Goal: Transaction & Acquisition: Subscribe to service/newsletter

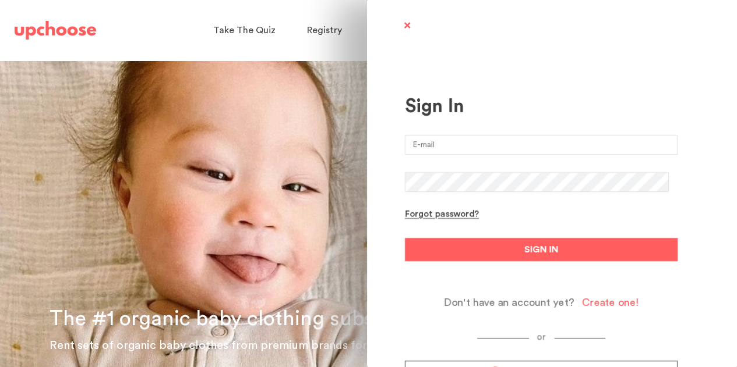
type input "[EMAIL_ADDRESS][DOMAIN_NAME]"
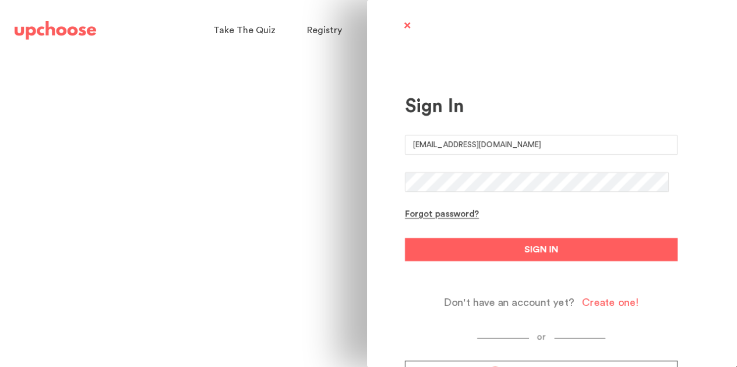
click at [405, 238] on button "SIGN IN" at bounding box center [541, 249] width 272 height 23
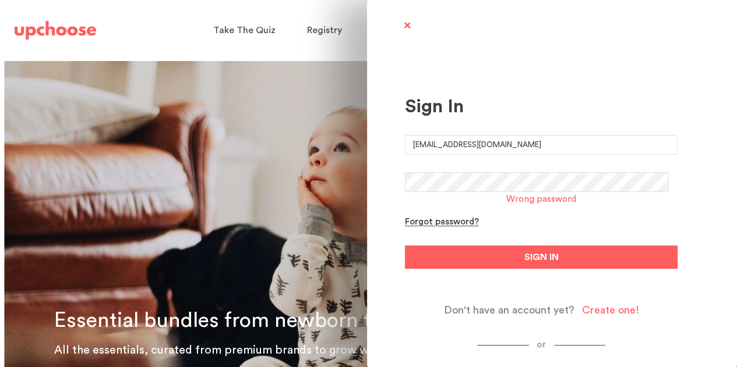
click at [382, 178] on div "Sign In robinnichol@gmail.com Wrong password Forgot password? SIGN IN Don't hav…" at bounding box center [552, 183] width 370 height 367
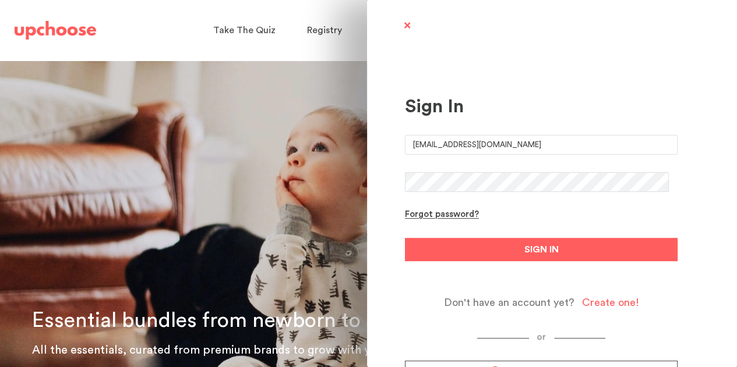
click at [405, 238] on button "SIGN IN" at bounding box center [541, 249] width 272 height 23
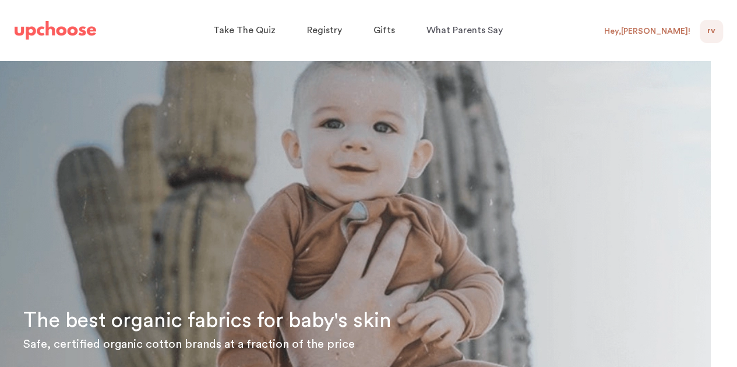
click at [668, 24] on div "Hey, Robin !" at bounding box center [651, 31] width 95 height 23
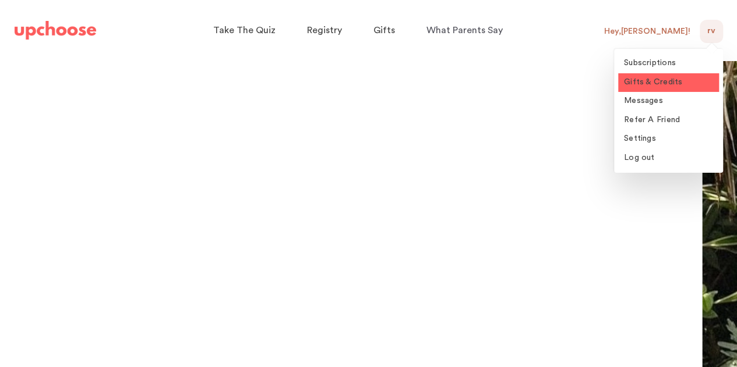
click at [659, 81] on span "Gifts & Credits" at bounding box center [653, 82] width 58 height 8
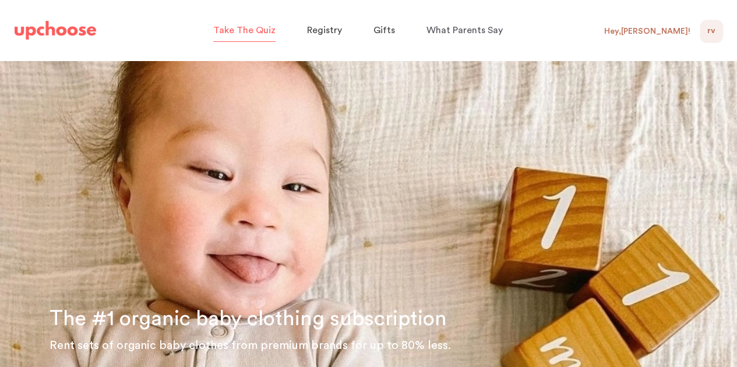
click at [240, 28] on span "Take The Quiz" at bounding box center [244, 30] width 62 height 9
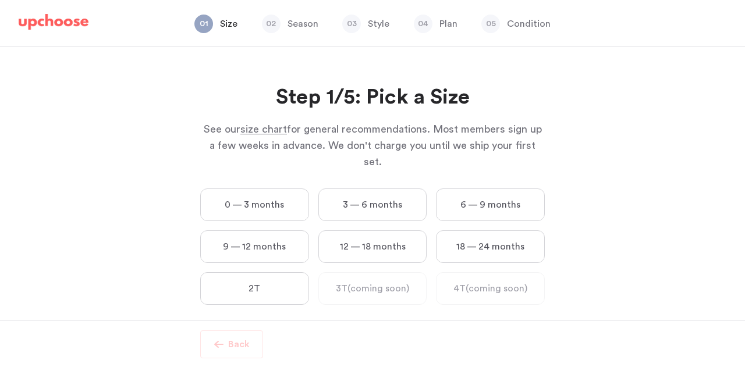
click at [264, 231] on label "9 — 12 months" at bounding box center [254, 247] width 109 height 33
click at [0, 0] on months "9 — 12 months" at bounding box center [0, 0] width 0 height 0
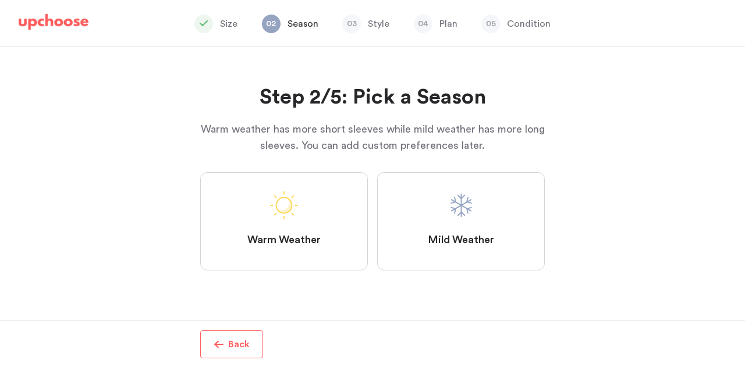
click at [465, 224] on label "Mild Weather" at bounding box center [461, 221] width 168 height 98
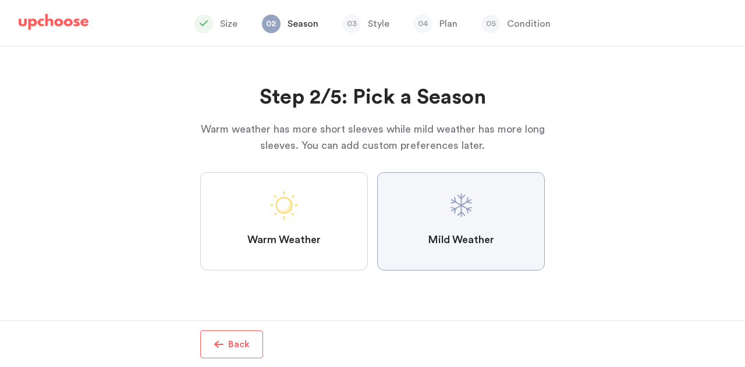
click at [0, 0] on Weather "Mild Weather" at bounding box center [0, 0] width 0 height 0
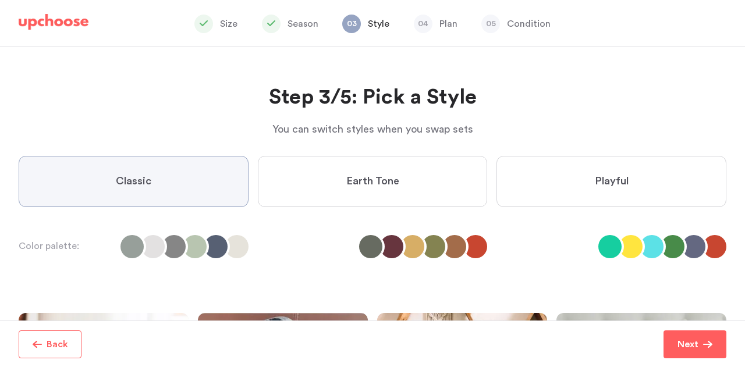
click at [0, 229] on div "Step 3/5: Pick a Style You can switch styles when you swap sets Step 3/5: Pick …" at bounding box center [372, 184] width 745 height 274
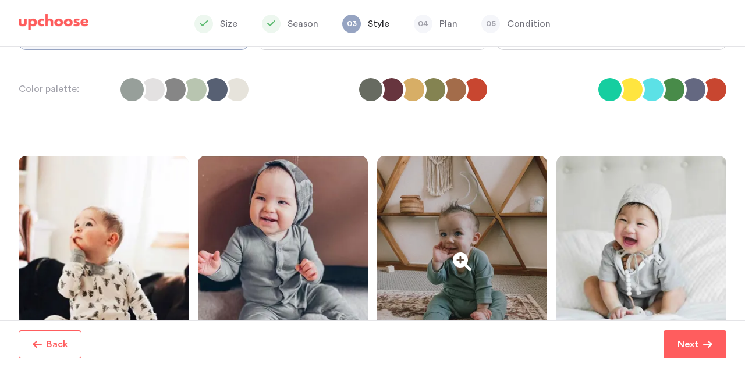
scroll to position [58, 0]
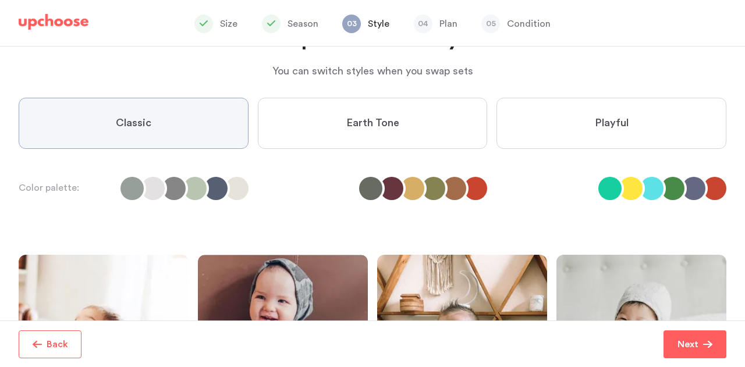
click at [340, 123] on label "Earth Tone" at bounding box center [373, 123] width 230 height 51
click at [0, 0] on Tone "Earth Tone" at bounding box center [0, 0] width 0 height 0
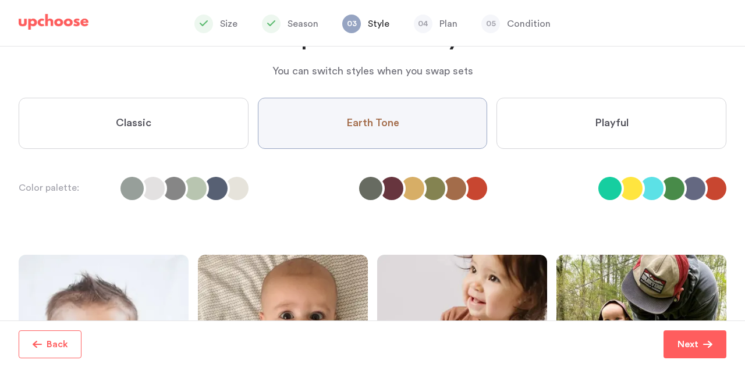
click at [182, 115] on label "Classic" at bounding box center [134, 123] width 230 height 51
click at [0, 0] on input "Classic" at bounding box center [0, 0] width 0 height 0
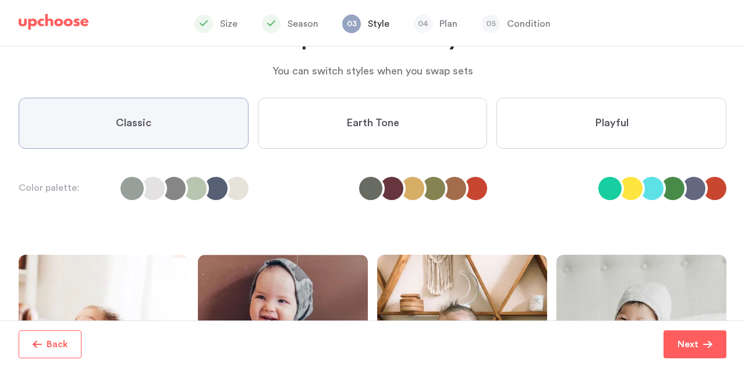
click at [620, 116] on span "Playful" at bounding box center [612, 123] width 34 height 14
click at [0, 0] on input "Playful" at bounding box center [0, 0] width 0 height 0
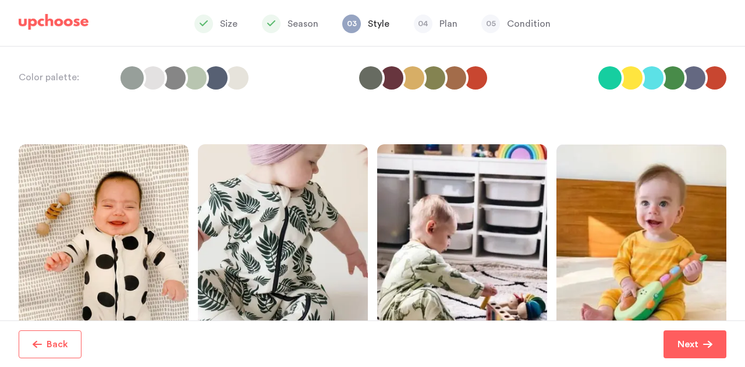
scroll to position [72, 0]
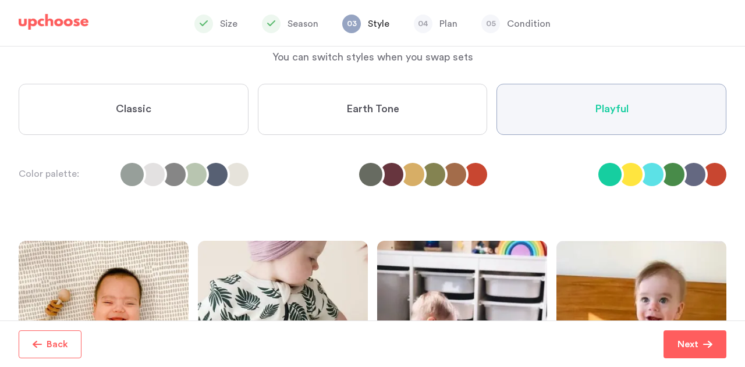
click at [167, 111] on label "Classic" at bounding box center [134, 109] width 230 height 51
click at [0, 0] on input "Classic" at bounding box center [0, 0] width 0 height 0
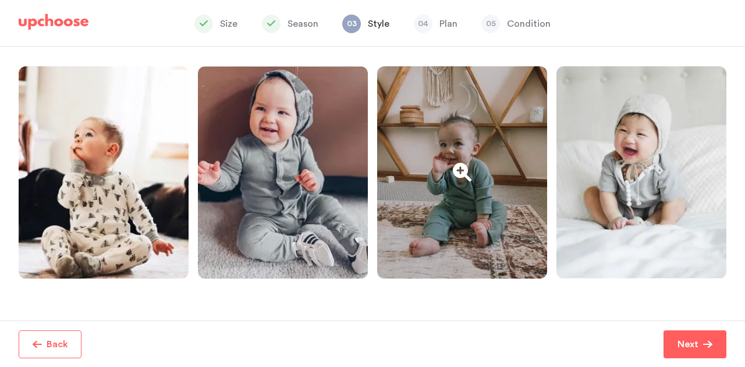
scroll to position [305, 0]
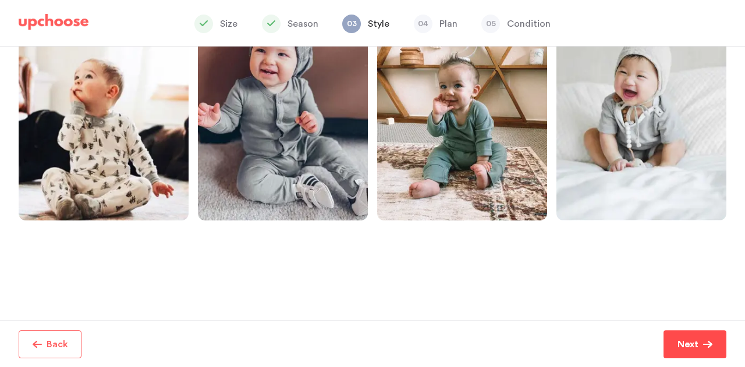
click at [687, 335] on button "Next" at bounding box center [695, 345] width 63 height 28
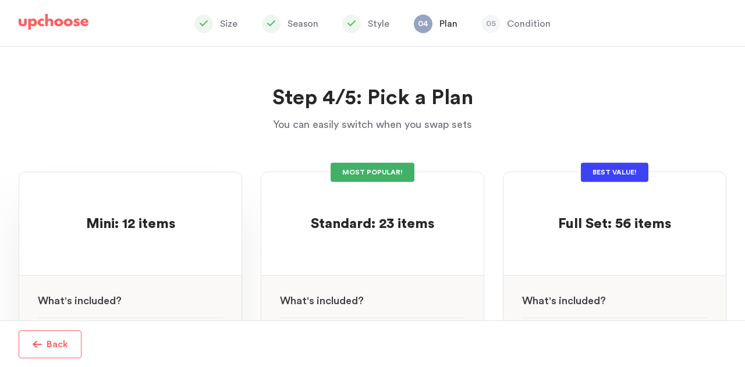
click at [163, 200] on p at bounding box center [130, 206] width 89 height 19
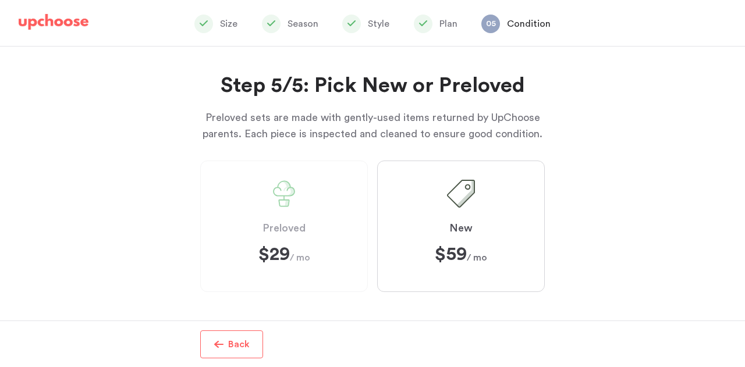
scroll to position [17, 0]
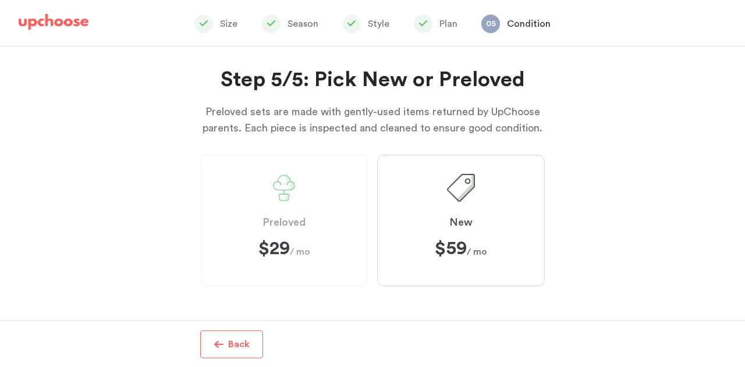
click at [241, 183] on label "Preloved $29 $29 / mo" at bounding box center [284, 221] width 168 height 132
click at [276, 187] on span at bounding box center [284, 188] width 28 height 28
click at [220, 342] on span "button" at bounding box center [218, 344] width 9 height 9
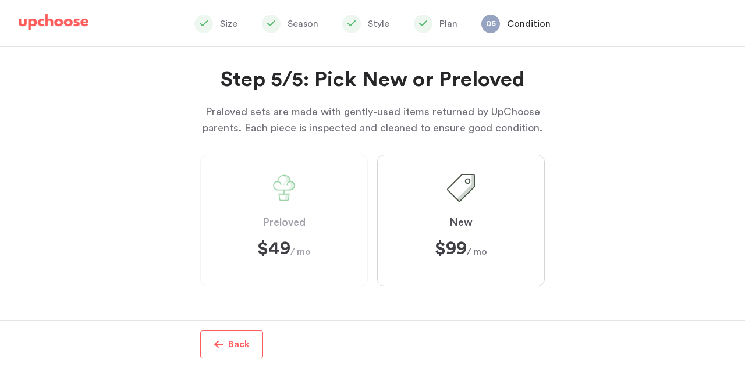
scroll to position [291, 0]
click at [272, 206] on label "Preloved $49 $49 / mo" at bounding box center [284, 221] width 168 height 132
click at [222, 345] on span "button" at bounding box center [218, 344] width 9 height 9
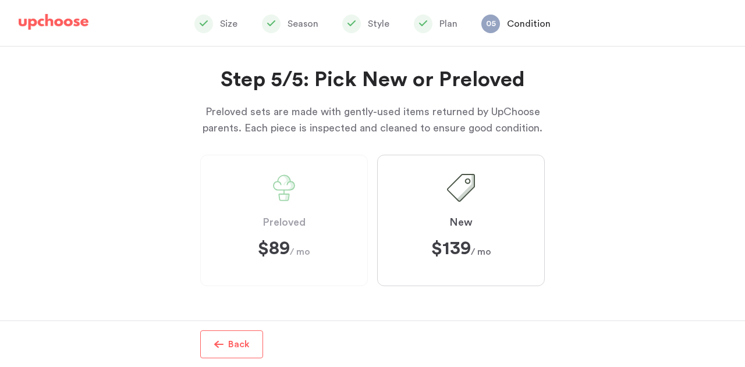
click at [286, 220] on span "Preloved" at bounding box center [284, 223] width 43 height 14
click at [232, 347] on p "Back" at bounding box center [239, 345] width 22 height 14
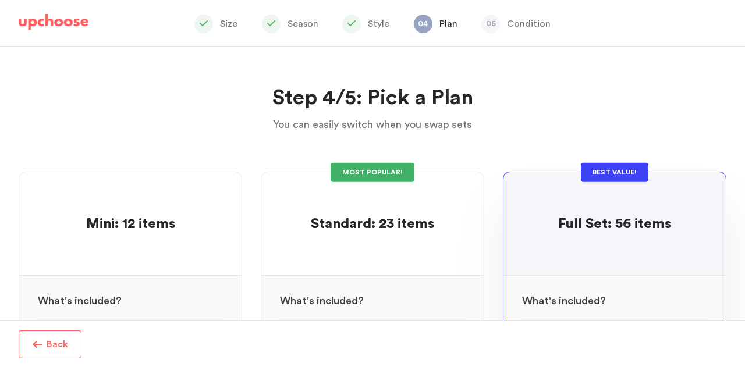
click at [75, 20] on img at bounding box center [54, 22] width 70 height 16
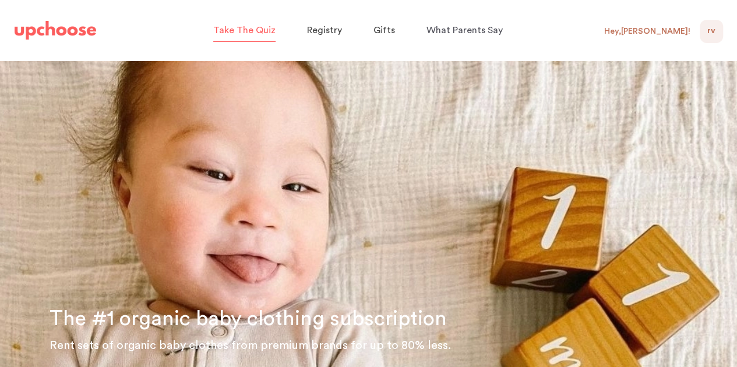
click at [233, 36] on p "Take The Quiz" at bounding box center [244, 30] width 62 height 19
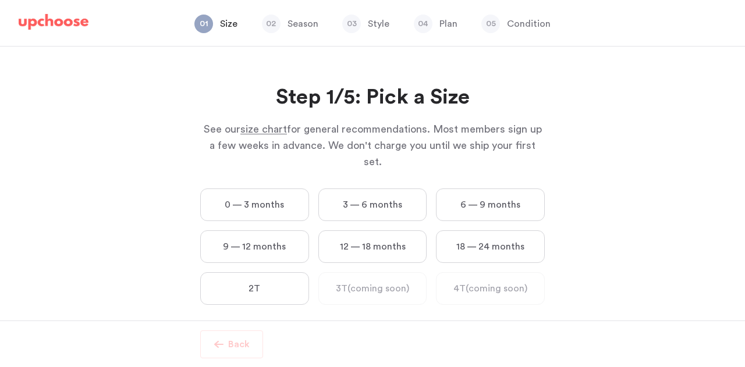
click at [43, 23] on img at bounding box center [54, 22] width 70 height 16
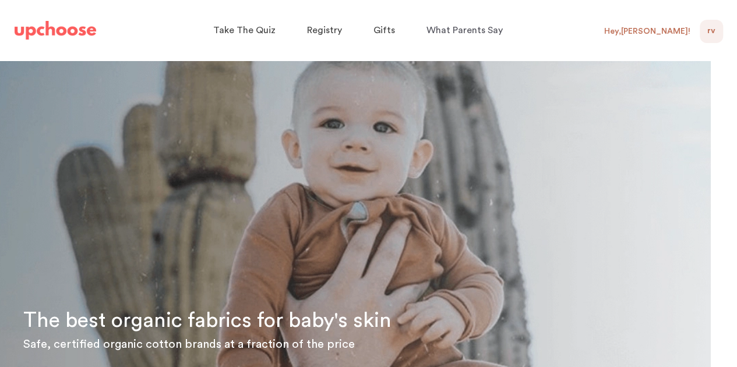
click at [37, 189] on div "The best organic fabrics for baby's skin Safe, certified organic cotton brands …" at bounding box center [342, 265] width 737 height 408
click at [258, 33] on span "Take The Quiz" at bounding box center [244, 30] width 62 height 9
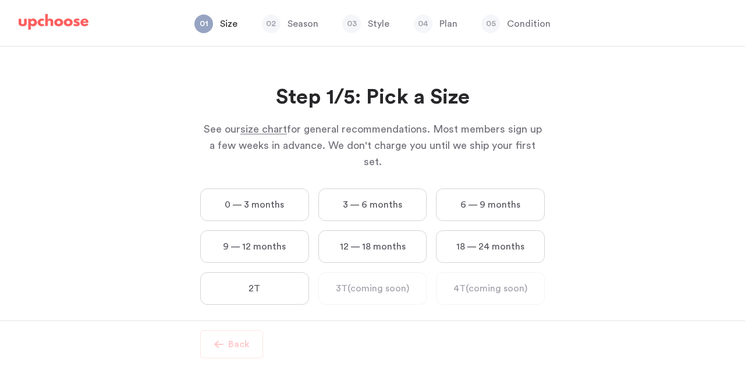
click at [494, 189] on label "6 — 9 months" at bounding box center [490, 205] width 109 height 33
click at [0, 0] on months "6 — 9 months" at bounding box center [0, 0] width 0 height 0
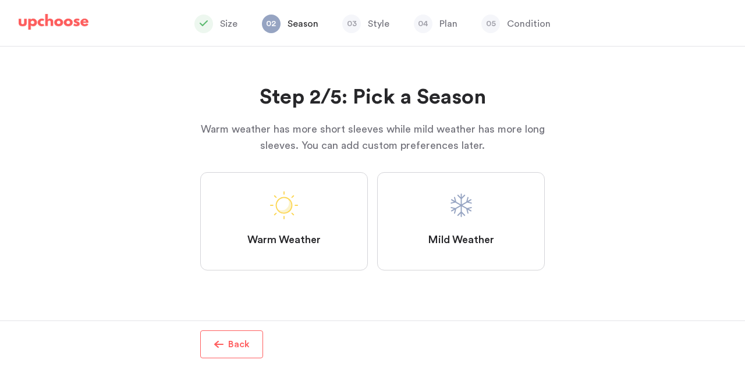
click at [226, 344] on span "Back" at bounding box center [237, 345] width 26 height 14
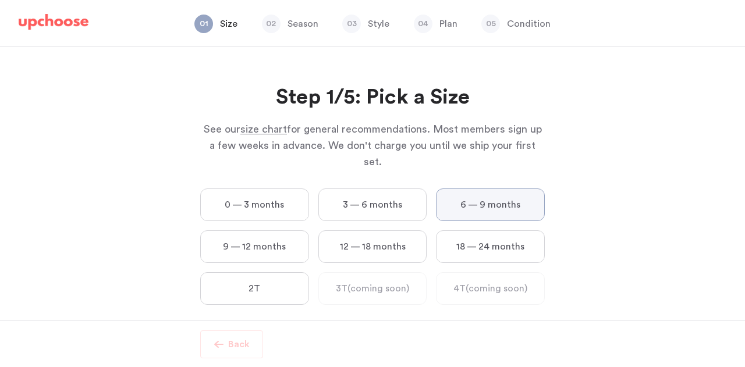
click at [267, 231] on label "9 — 12 months" at bounding box center [254, 247] width 109 height 33
click at [0, 0] on months "9 — 12 months" at bounding box center [0, 0] width 0 height 0
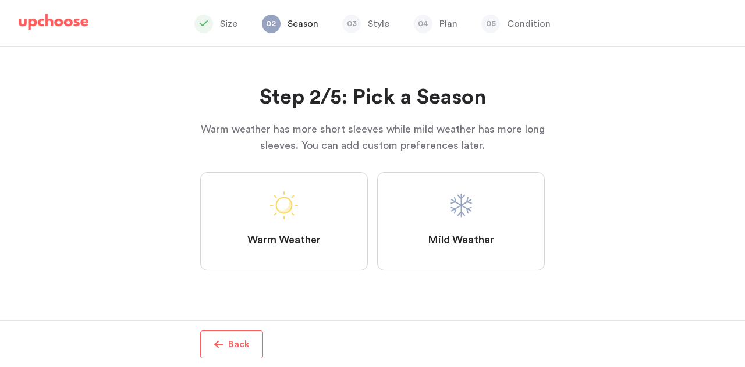
click at [465, 231] on label "Mild Weather" at bounding box center [461, 221] width 168 height 98
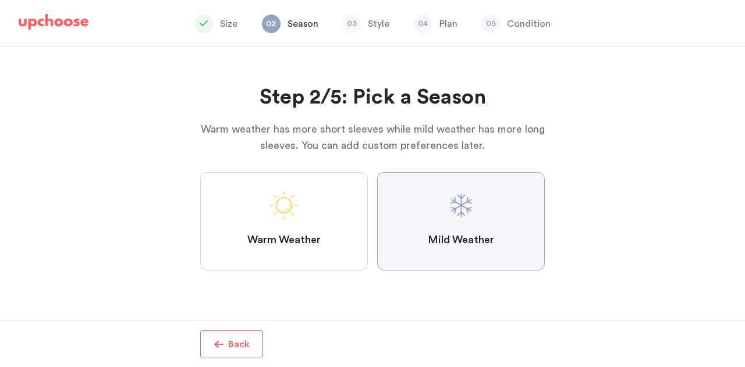
click at [0, 0] on Weather "Mild Weather" at bounding box center [0, 0] width 0 height 0
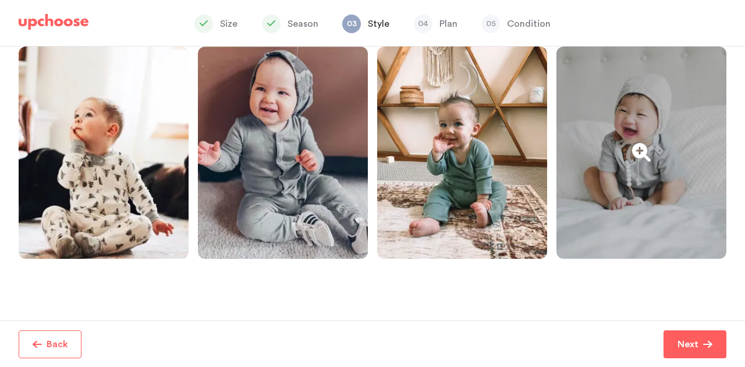
scroll to position [305, 0]
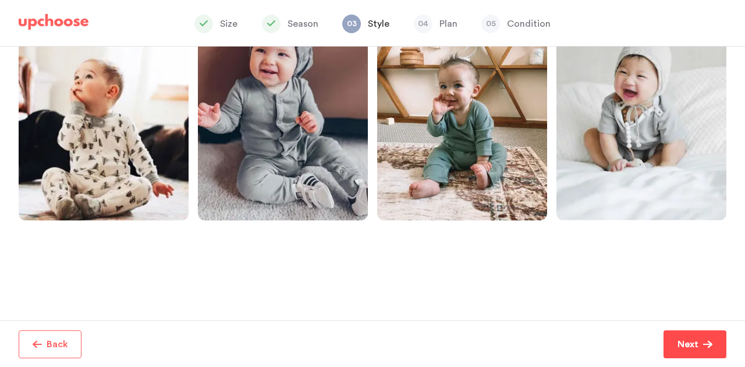
click at [689, 337] on button "Next" at bounding box center [695, 345] width 63 height 28
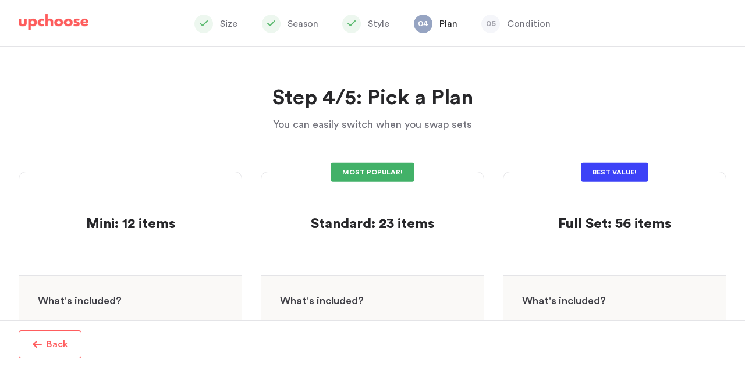
scroll to position [233, 0]
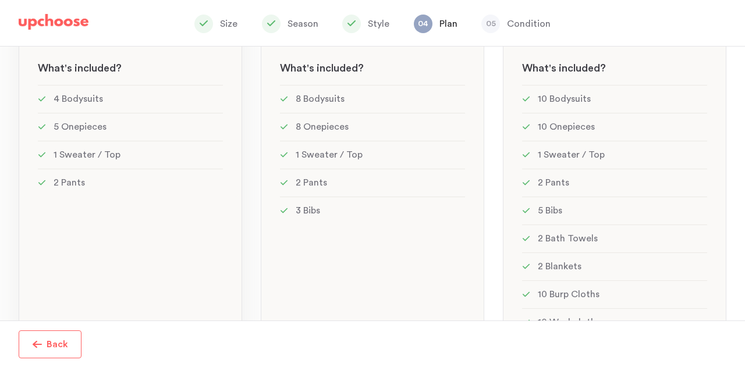
click at [101, 94] on li "4 Bodysuits" at bounding box center [130, 99] width 185 height 28
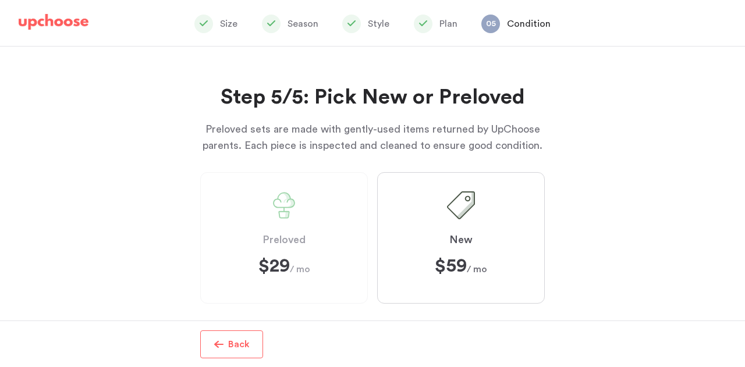
click at [246, 236] on label "Preloved $29 $29 / mo" at bounding box center [284, 238] width 168 height 132
click at [282, 243] on span "Preloved" at bounding box center [284, 240] width 43 height 14
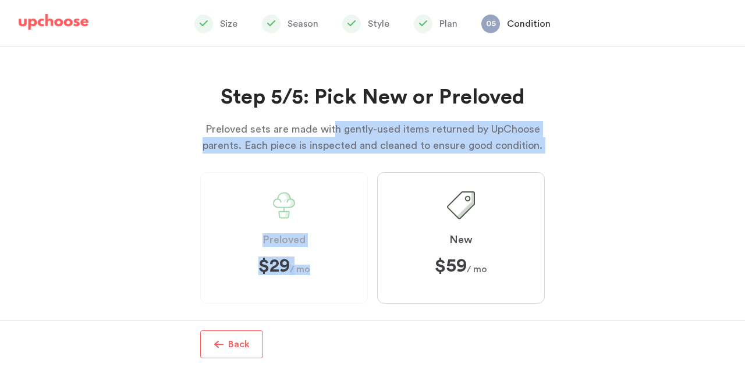
drag, startPoint x: 335, startPoint y: 119, endPoint x: 523, endPoint y: 155, distance: 190.9
click at [523, 155] on div "Step 5/5: Pick New or Preloved Preloved sets are made with gently-used items re…" at bounding box center [372, 193] width 345 height 292
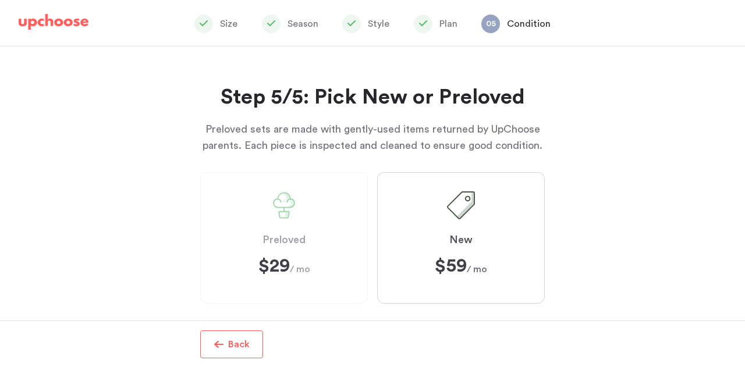
click at [453, 273] on strong "$59" at bounding box center [451, 266] width 32 height 19
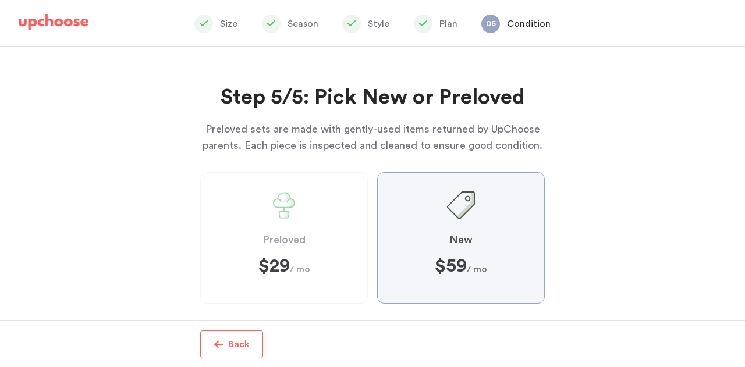
click at [0, 0] on input "New $59 $59 / mo" at bounding box center [0, 0] width 0 height 0
click at [332, 242] on div "Design Your Set of Organic Baby Clothes in Less Than 3 Minutes Congrats on taki…" at bounding box center [372, 184] width 745 height 274
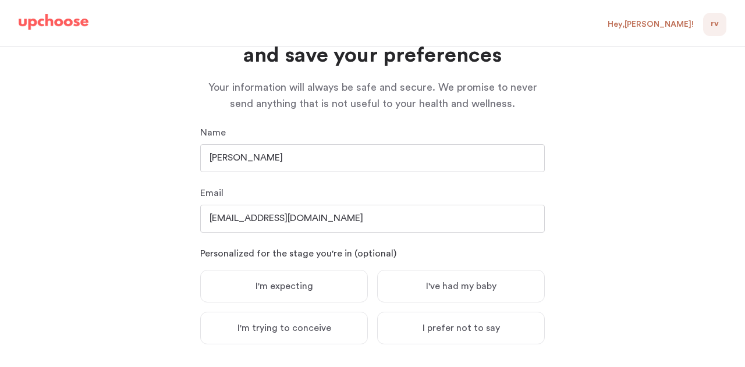
scroll to position [169, 0]
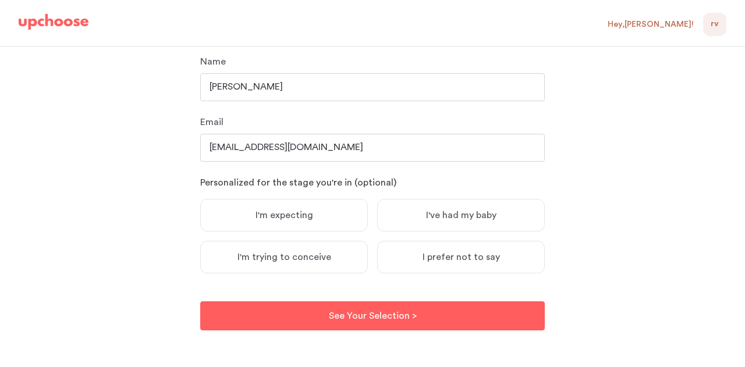
click at [487, 220] on span "I've had my baby" at bounding box center [461, 216] width 70 height 12
click at [0, 0] on input "I've had my baby" at bounding box center [0, 0] width 0 height 0
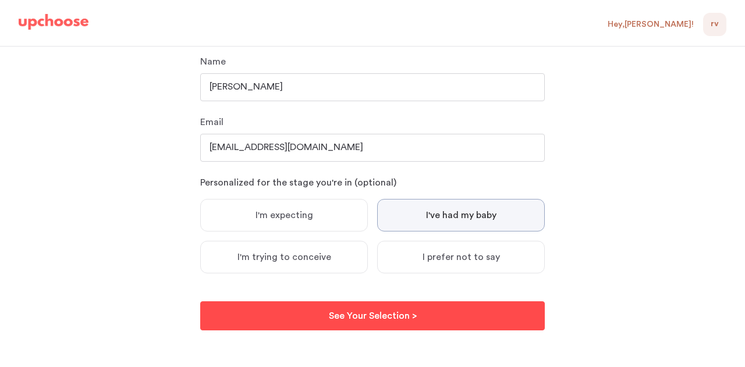
click at [498, 320] on button "See Your Selection > See Your Selection >" at bounding box center [372, 316] width 345 height 29
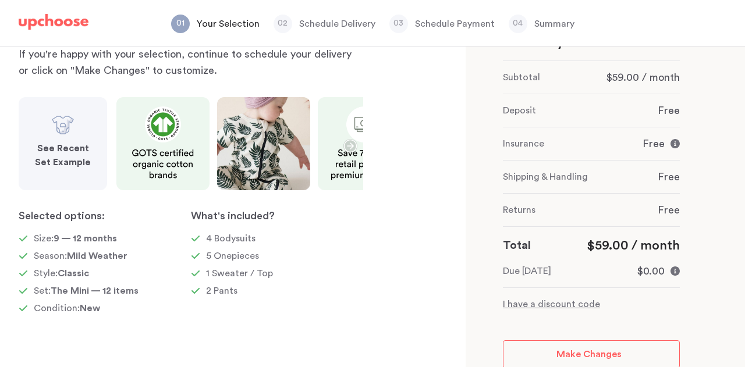
scroll to position [128, 0]
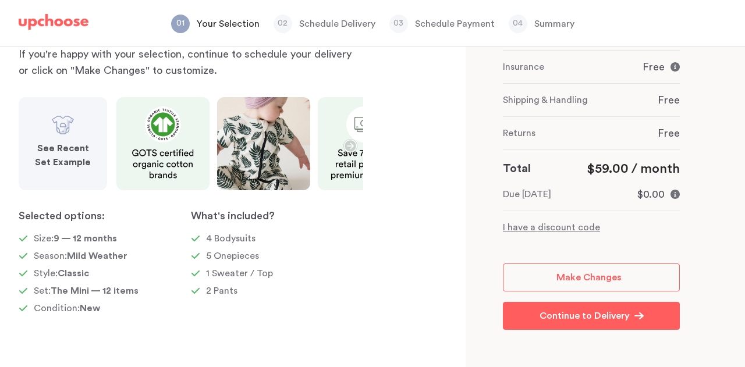
click at [76, 156] on p "See Recent Set Example" at bounding box center [63, 155] width 61 height 28
